Goal: Task Accomplishment & Management: Complete application form

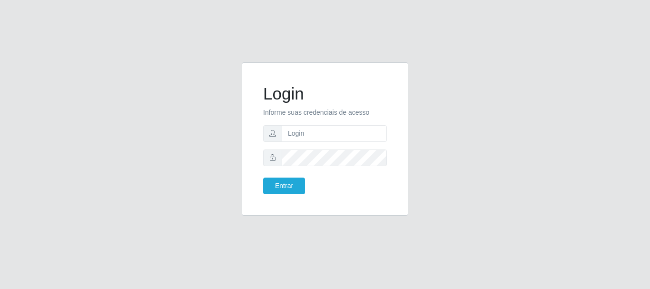
type input "[PERSON_NAME]"
click at [263, 177] on button "Entrar" at bounding box center [284, 185] width 42 height 17
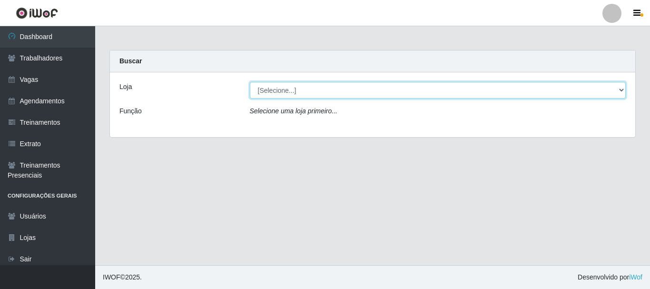
click at [372, 92] on select "[Selecione...] [PERSON_NAME]" at bounding box center [438, 90] width 376 height 17
select select "230"
click at [250, 82] on select "[Selecione...] [PERSON_NAME]" at bounding box center [438, 90] width 376 height 17
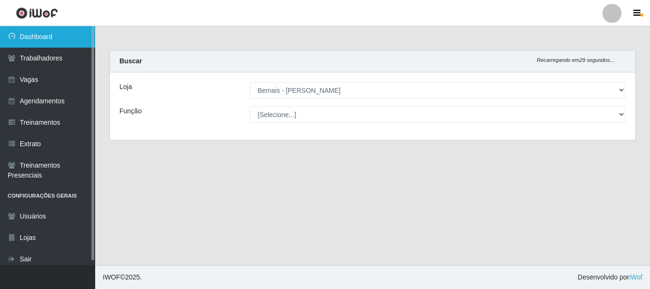
click at [73, 36] on link "Dashboard" at bounding box center [47, 36] width 95 height 21
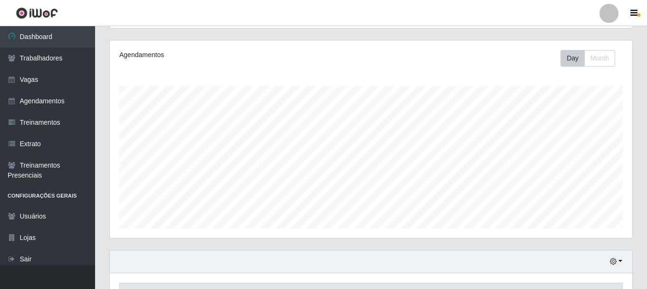
scroll to position [95, 0]
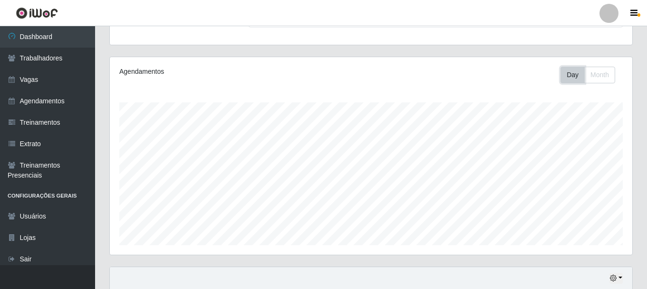
click at [568, 76] on button "Day" at bounding box center [573, 75] width 24 height 17
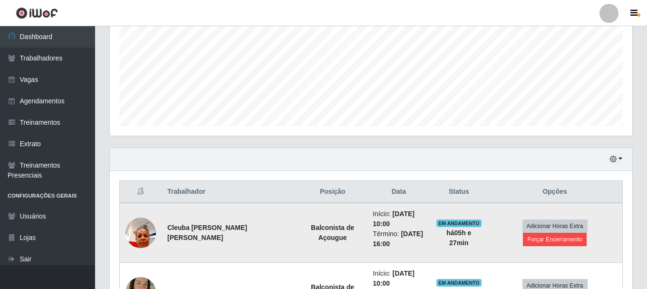
scroll to position [333, 0]
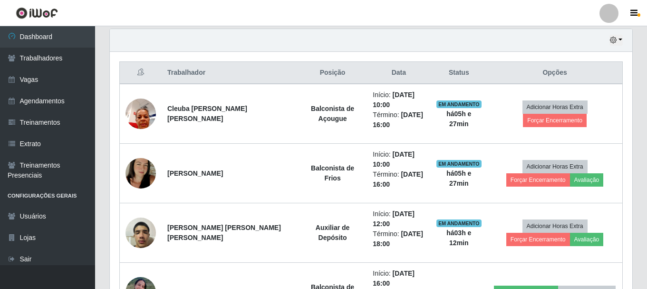
click at [623, 32] on div "Hoje 1 dia 3 dias 1 Semana Não encerrados" at bounding box center [371, 40] width 523 height 23
click at [615, 38] on icon "button" at bounding box center [613, 40] width 7 height 7
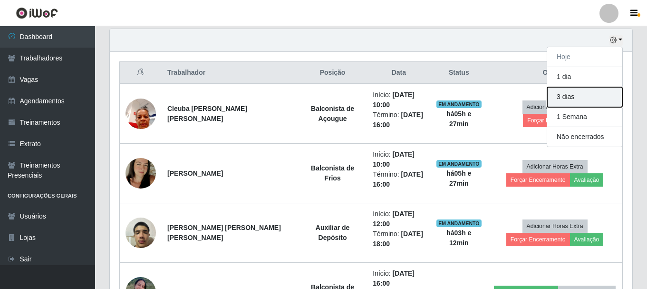
click at [587, 104] on button "3 dias" at bounding box center [584, 97] width 75 height 20
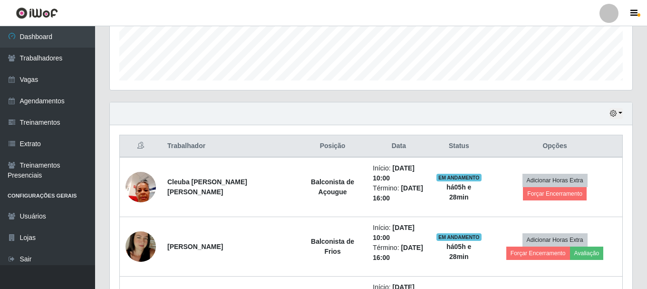
scroll to position [114, 0]
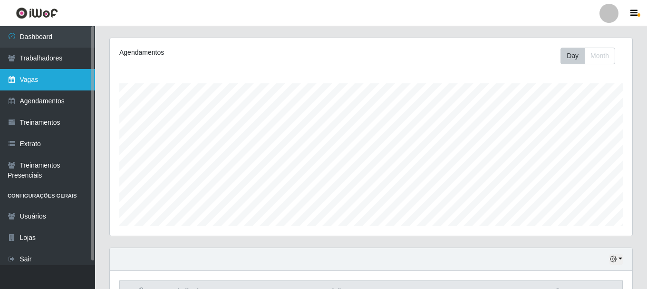
click at [66, 87] on link "Vagas" at bounding box center [47, 79] width 95 height 21
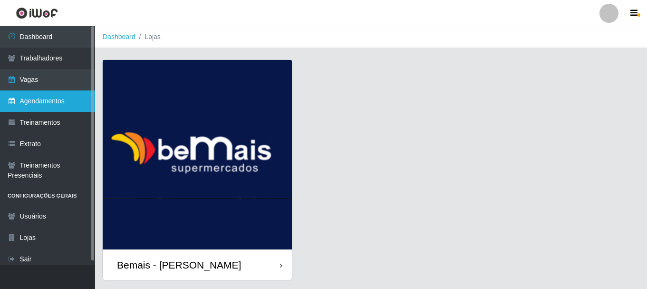
click at [46, 97] on link "Agendamentos" at bounding box center [47, 100] width 95 height 21
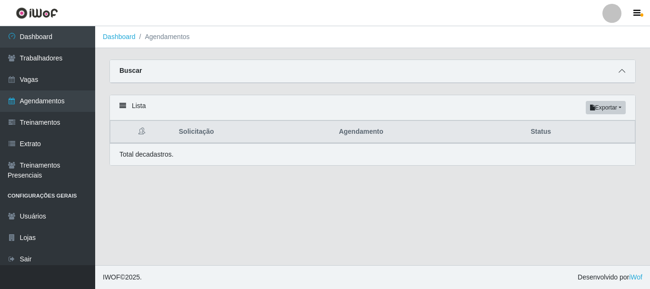
click at [623, 70] on icon at bounding box center [621, 71] width 7 height 7
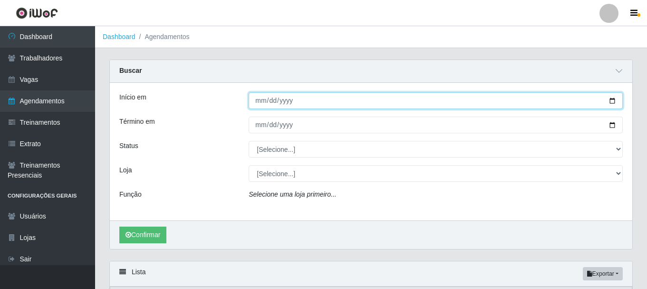
click at [613, 98] on input "Início em" at bounding box center [436, 100] width 374 height 17
type input "[DATE]"
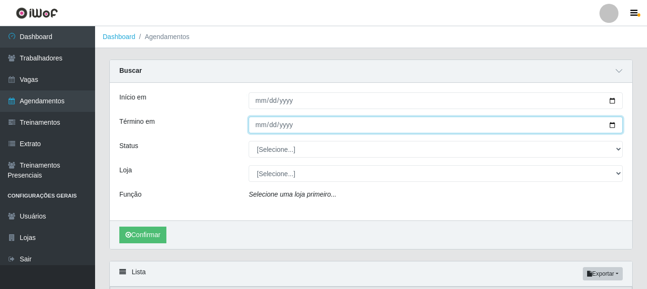
click at [613, 124] on input "Término em" at bounding box center [436, 125] width 374 height 17
type input "[DATE]"
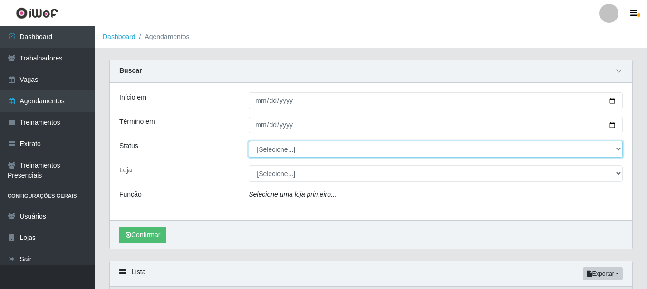
click at [291, 151] on select "[Selecione...] AGENDADO AGUARDANDO LIBERAR EM ANDAMENTO EM REVISÃO FINALIZADO C…" at bounding box center [436, 149] width 374 height 17
select select "AGENDADO"
click at [249, 141] on select "[Selecione...] AGENDADO AGUARDANDO LIBERAR EM ANDAMENTO EM REVISÃO FINALIZADO C…" at bounding box center [436, 149] width 374 height 17
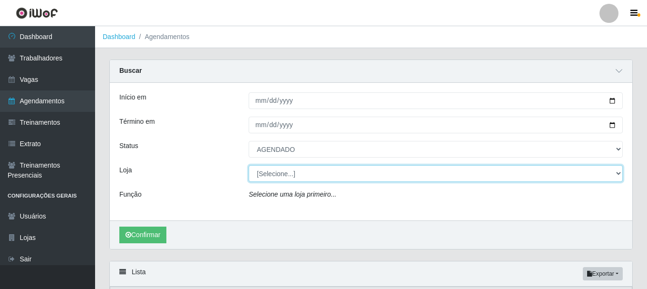
click at [291, 178] on select "[Selecione...] [PERSON_NAME]" at bounding box center [436, 173] width 374 height 17
select select "230"
click at [249, 166] on select "[Selecione...] [PERSON_NAME]" at bounding box center [436, 173] width 374 height 17
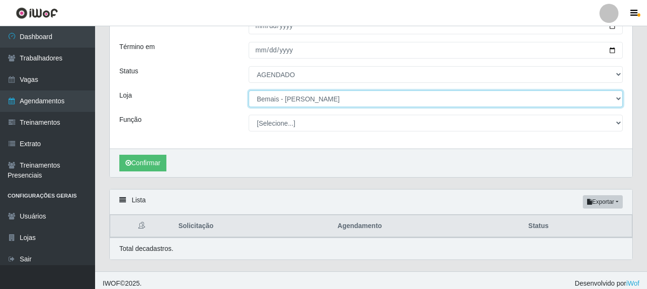
scroll to position [78, 0]
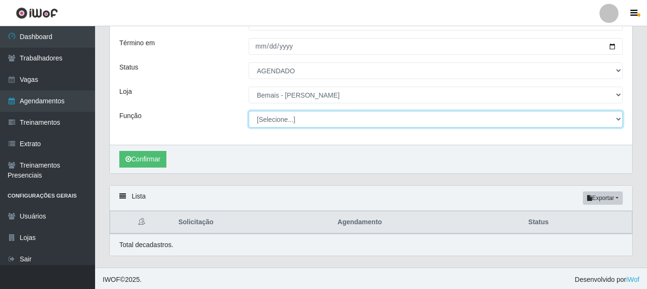
click at [276, 122] on select "[Selecione...] ASG ASG + ASG ++ Auxiliar de Depósito Auxiliar de Depósito + Aux…" at bounding box center [436, 119] width 374 height 17
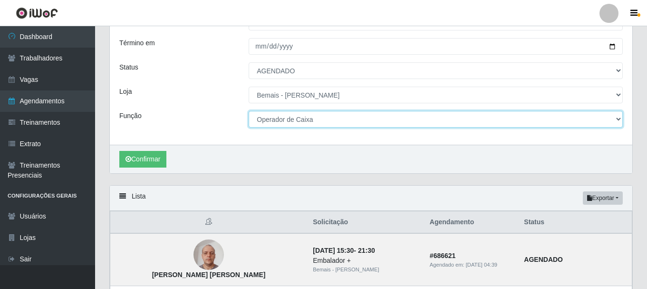
click at [249, 111] on select "[Selecione...] ASG ASG + ASG ++ Auxiliar de Depósito Auxiliar de Depósito + Aux…" at bounding box center [436, 119] width 374 height 17
click at [273, 113] on select "[Selecione...] ASG ASG + ASG ++ Auxiliar de Depósito Auxiliar de Depósito + Aux…" at bounding box center [436, 119] width 374 height 17
select select "72"
click at [249, 111] on select "[Selecione...] ASG ASG + ASG ++ Auxiliar de Depósito Auxiliar de Depósito + Aux…" at bounding box center [436, 119] width 374 height 17
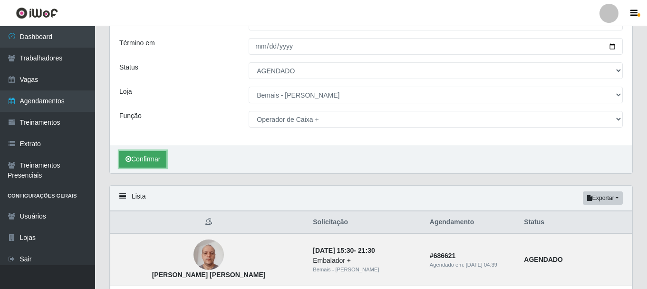
click at [156, 161] on button "Confirmar" at bounding box center [142, 159] width 47 height 17
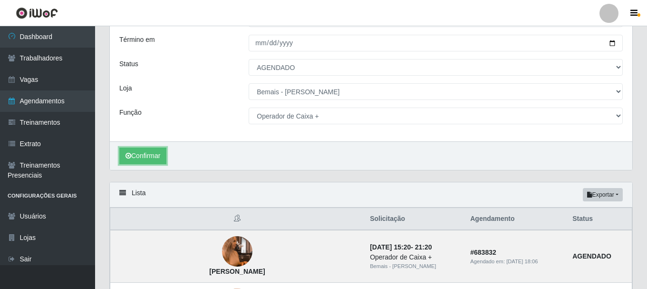
scroll to position [176, 0]
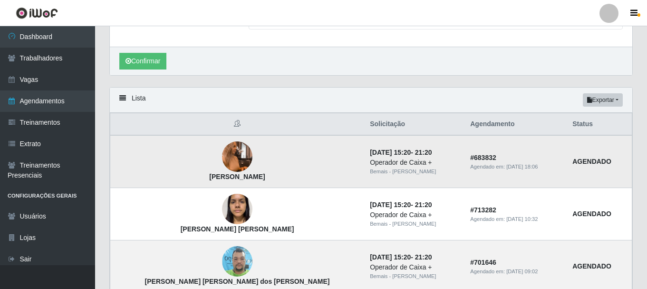
click at [222, 156] on img at bounding box center [237, 157] width 30 height 54
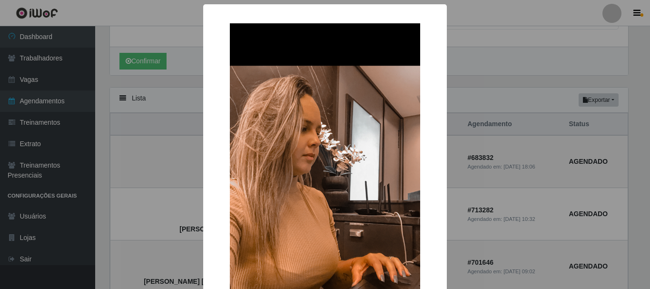
click at [198, 156] on div "× [PERSON_NAME] Costa OK Cancel" at bounding box center [325, 144] width 650 height 289
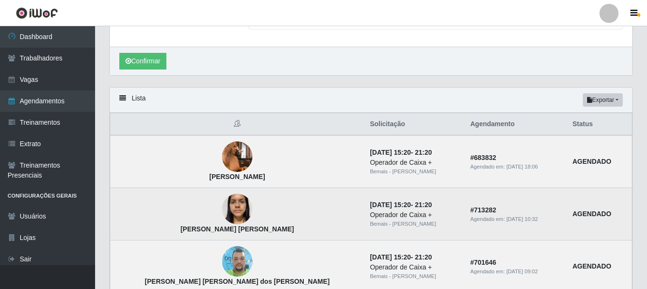
click at [222, 210] on img at bounding box center [237, 209] width 30 height 40
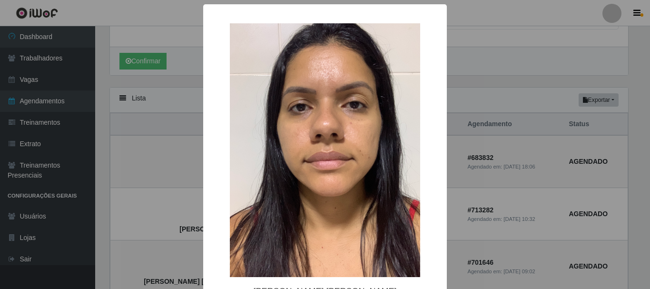
click at [192, 204] on div "× [PERSON_NAME] [PERSON_NAME] OK Cancel" at bounding box center [325, 144] width 650 height 289
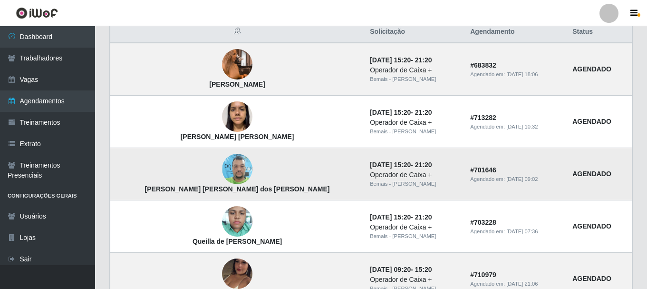
scroll to position [272, 0]
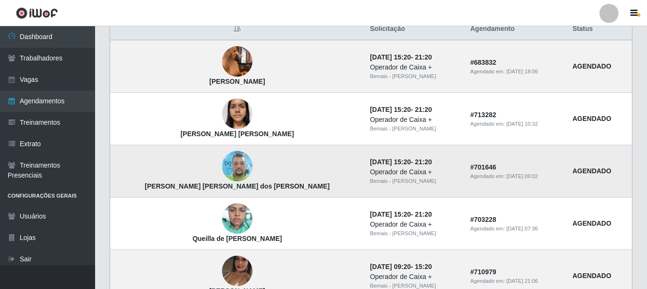
click at [222, 164] on img at bounding box center [237, 166] width 30 height 40
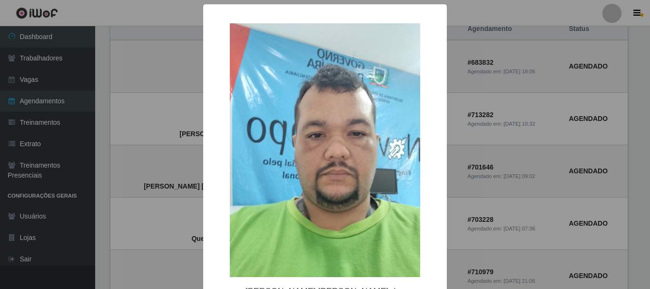
click at [203, 169] on div "× [PERSON_NAME] [PERSON_NAME] dos [PERSON_NAME] OK Cancel" at bounding box center [325, 178] width 244 height 349
click at [192, 163] on div "× [PERSON_NAME] [PERSON_NAME] dos [PERSON_NAME] OK Cancel" at bounding box center [325, 144] width 650 height 289
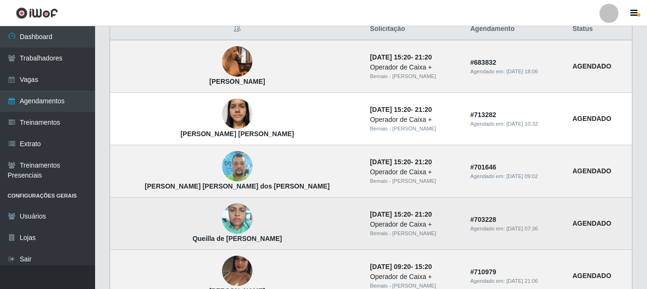
click at [222, 215] on img at bounding box center [237, 218] width 30 height 40
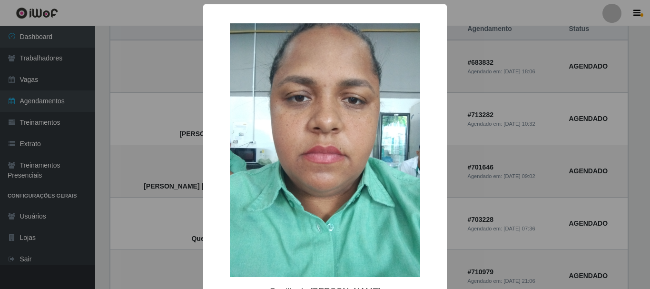
click at [198, 215] on div "× Queilla de [PERSON_NAME] OK Cancel" at bounding box center [325, 144] width 650 height 289
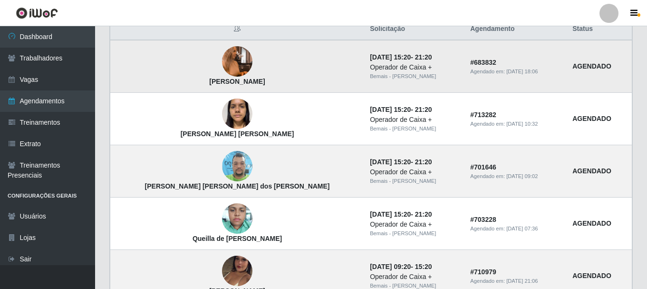
click at [222, 61] on img at bounding box center [237, 62] width 30 height 54
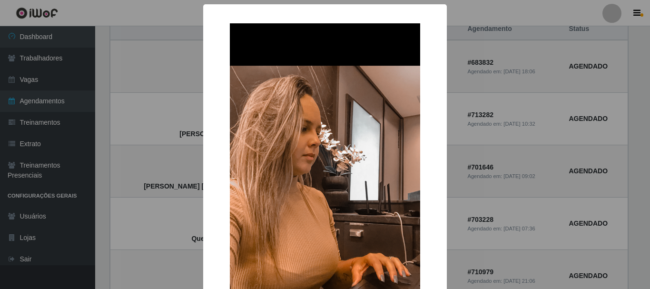
click at [203, 58] on div "× [PERSON_NAME] Costa OK Cancel" at bounding box center [325, 215] width 244 height 423
click at [196, 62] on div "× [PERSON_NAME] Costa OK Cancel" at bounding box center [325, 144] width 650 height 289
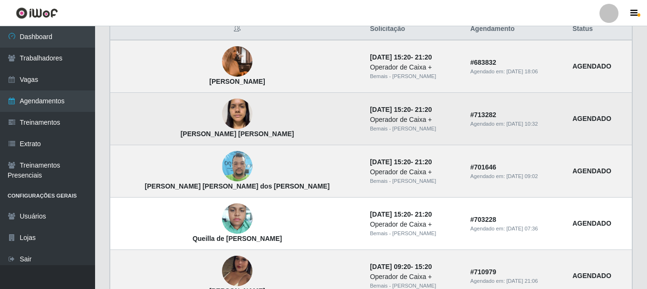
click at [222, 116] on img at bounding box center [237, 114] width 30 height 40
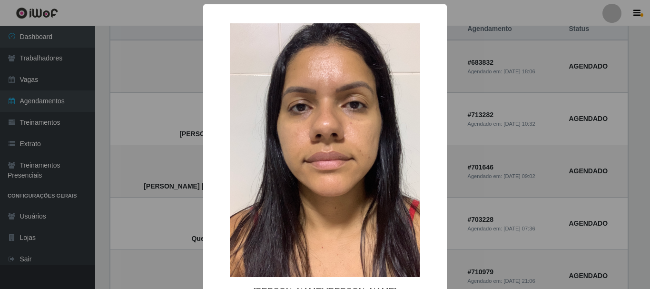
click at [195, 113] on div "× [PERSON_NAME] [PERSON_NAME] OK Cancel" at bounding box center [325, 144] width 650 height 289
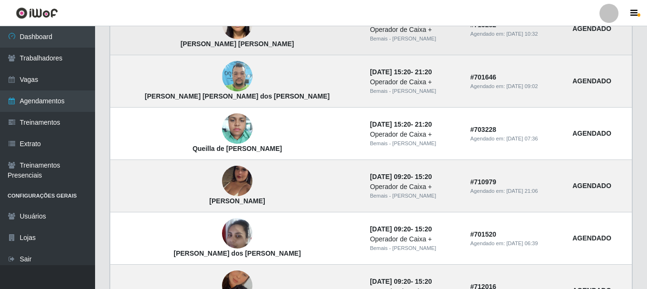
scroll to position [367, 0]
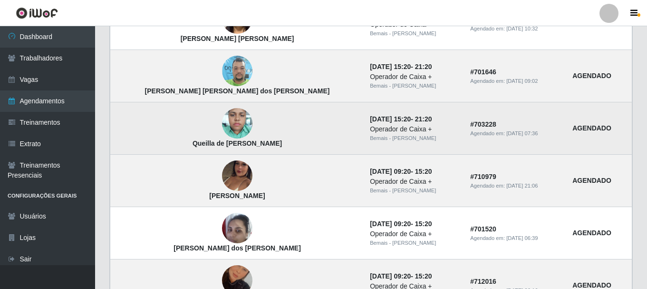
click at [222, 125] on img at bounding box center [237, 123] width 30 height 40
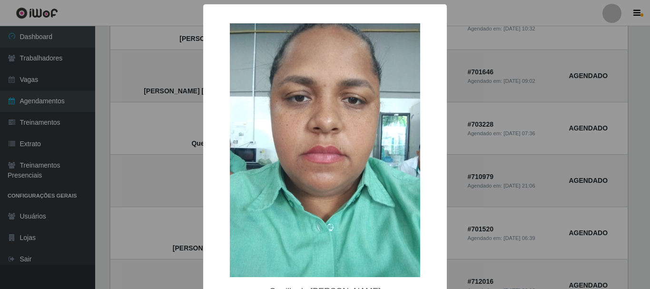
click at [194, 121] on div "× Queilla de [PERSON_NAME] OK Cancel" at bounding box center [325, 144] width 650 height 289
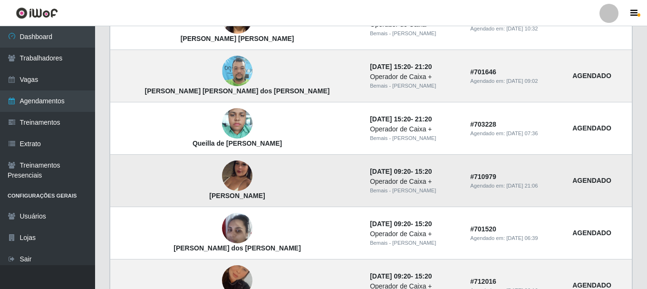
click at [222, 170] on img at bounding box center [237, 176] width 30 height 54
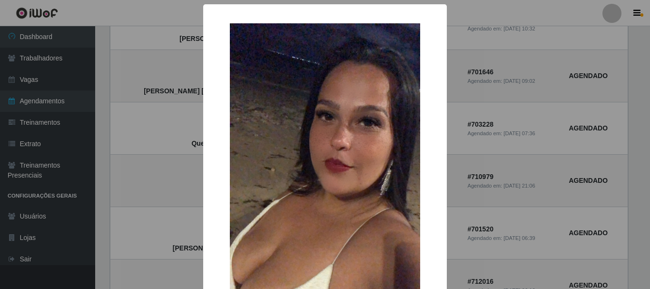
click at [198, 172] on div "× [PERSON_NAME] OK Cancel" at bounding box center [325, 144] width 650 height 289
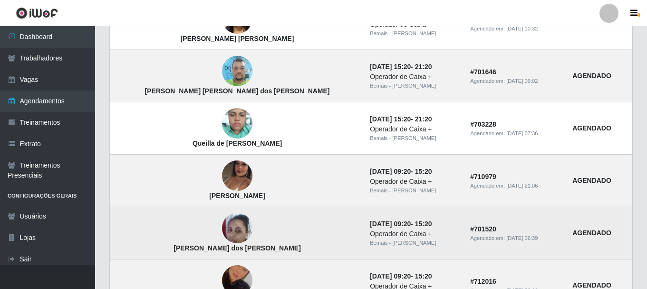
click at [222, 226] on img at bounding box center [237, 228] width 30 height 40
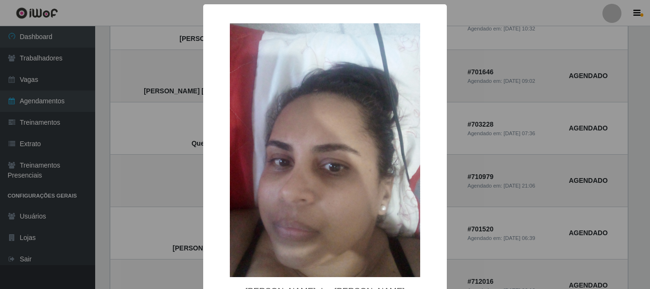
click at [195, 224] on div "× [PERSON_NAME] dos [PERSON_NAME] OK Cancel" at bounding box center [325, 144] width 650 height 289
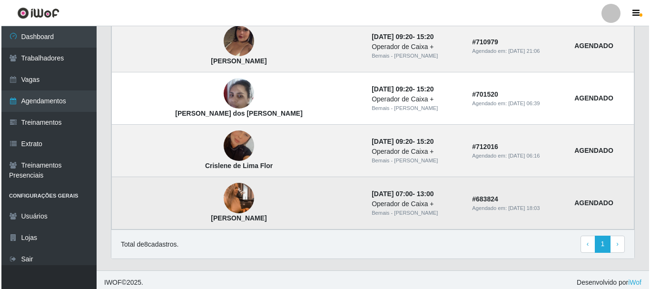
scroll to position [507, 0]
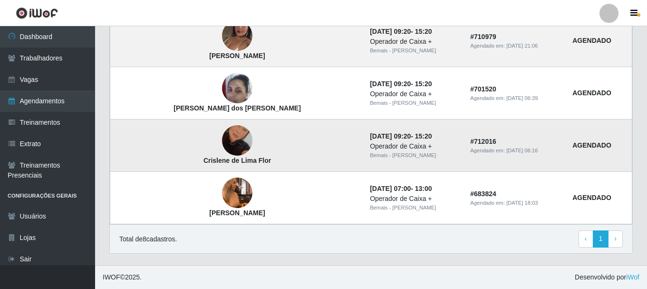
click at [222, 136] on img at bounding box center [237, 140] width 30 height 54
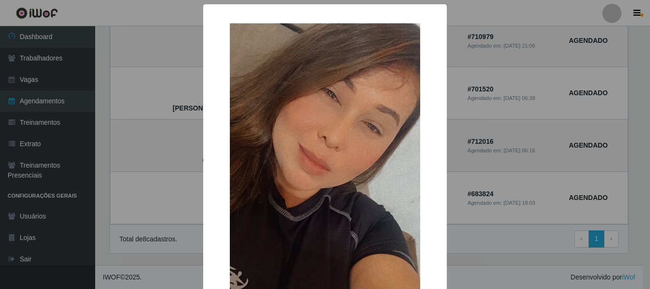
click at [191, 143] on div "× [PERSON_NAME] [PERSON_NAME] OK Cancel" at bounding box center [325, 144] width 650 height 289
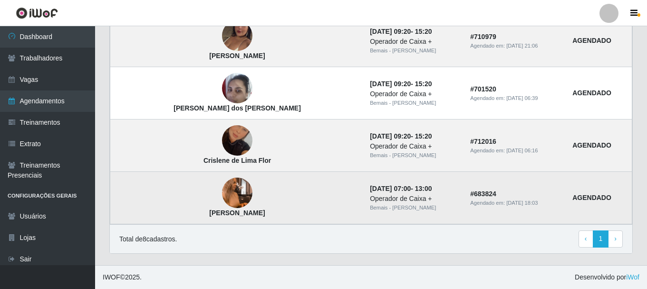
click at [222, 191] on img at bounding box center [237, 193] width 30 height 54
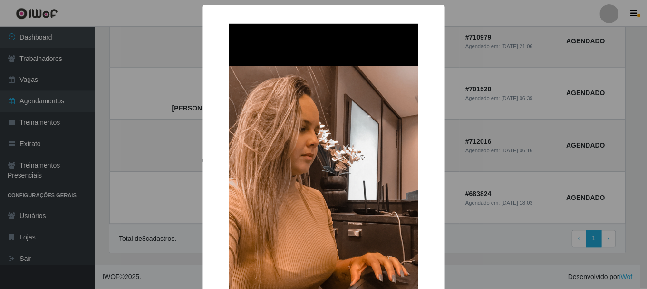
scroll to position [144, 0]
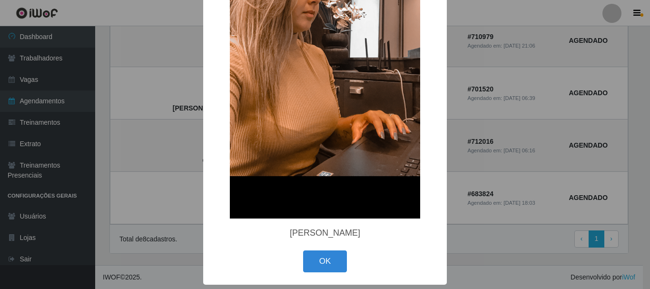
click at [472, 162] on div "× [PERSON_NAME] Costa OK Cancel" at bounding box center [325, 144] width 650 height 289
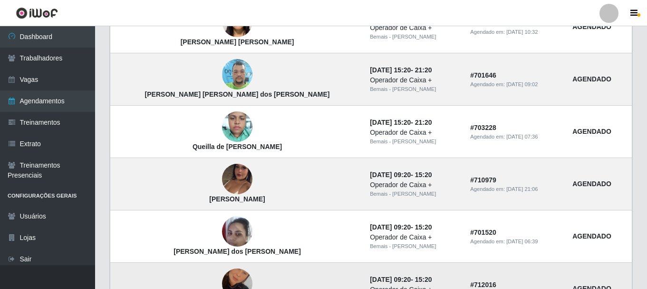
scroll to position [507, 0]
